Goal: Task Accomplishment & Management: Use online tool/utility

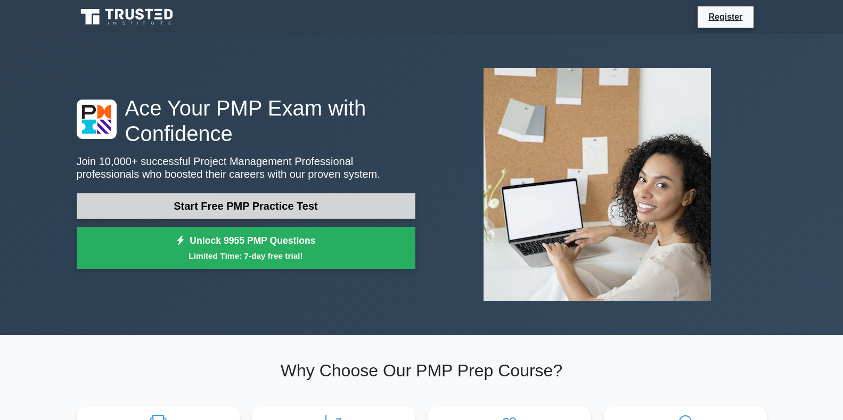
click at [306, 209] on link "Start Free PMP Practice Test" at bounding box center [246, 206] width 339 height 26
